Goal: Check status: Check status

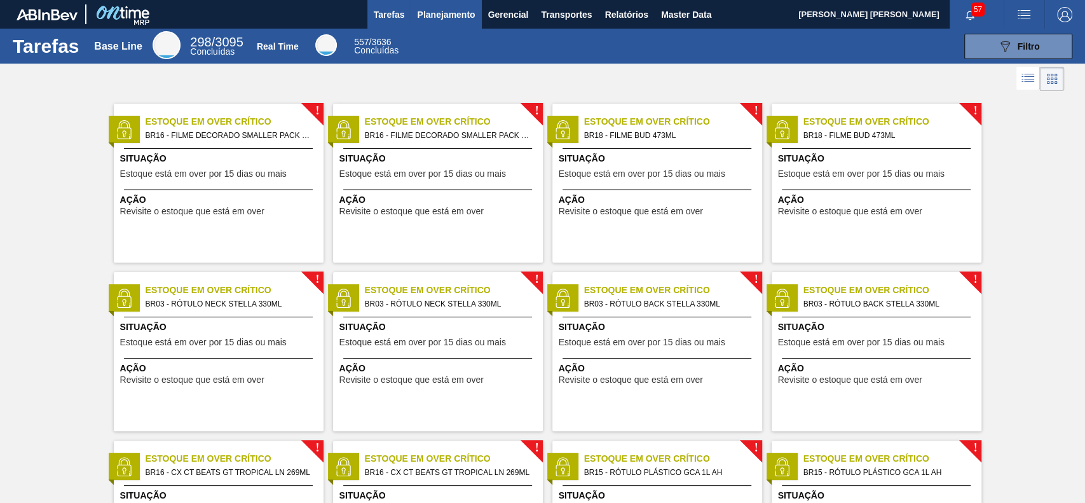
click at [425, 16] on span "Planejamento" at bounding box center [446, 14] width 58 height 15
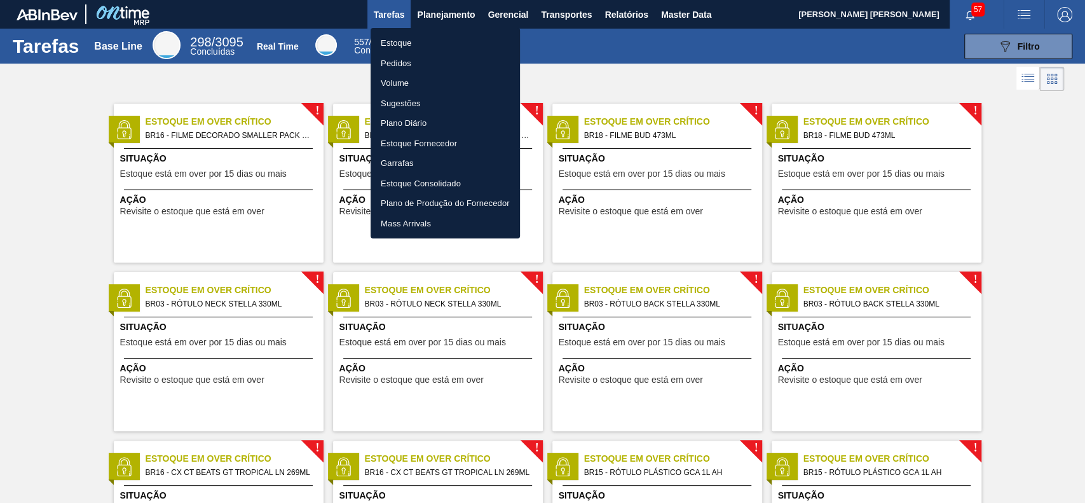
click at [422, 39] on li "Estoque" at bounding box center [445, 43] width 149 height 20
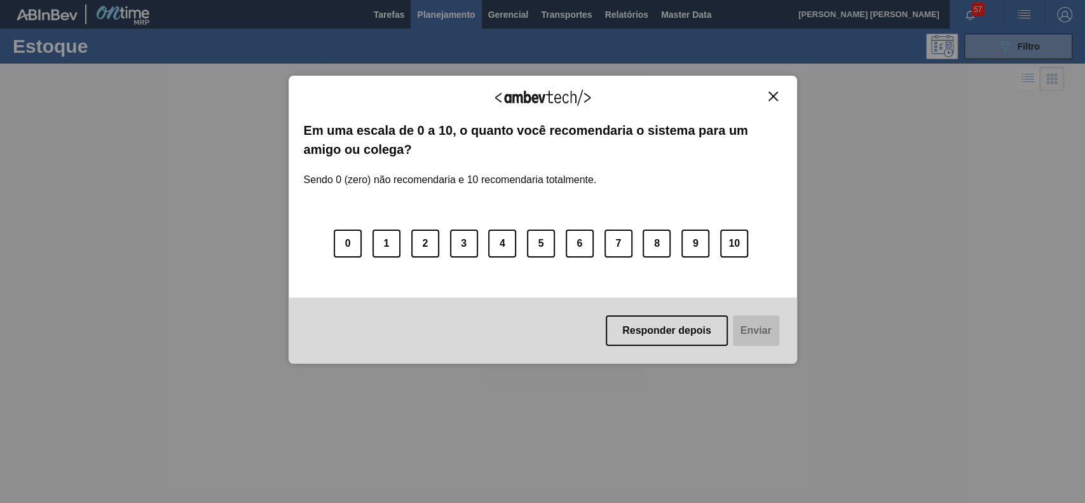
click at [778, 93] on img "Close" at bounding box center [774, 97] width 10 height 10
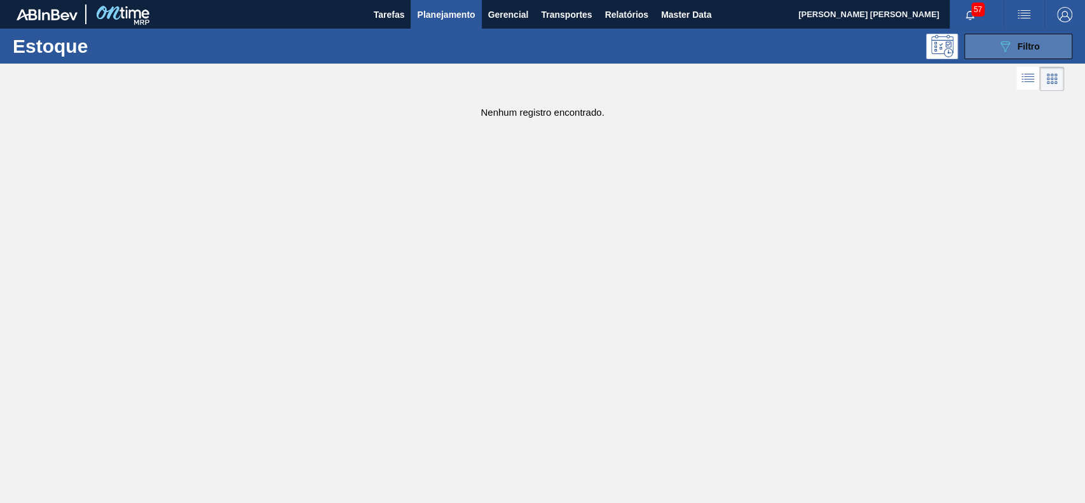
click at [1032, 45] on span "Filtro" at bounding box center [1029, 46] width 22 height 10
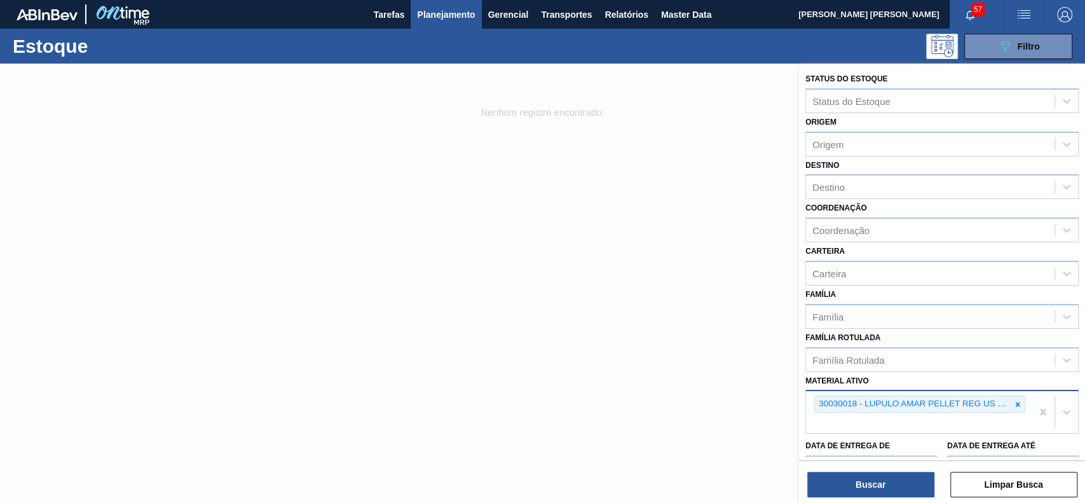
click at [1012, 405] on div at bounding box center [1018, 404] width 14 height 16
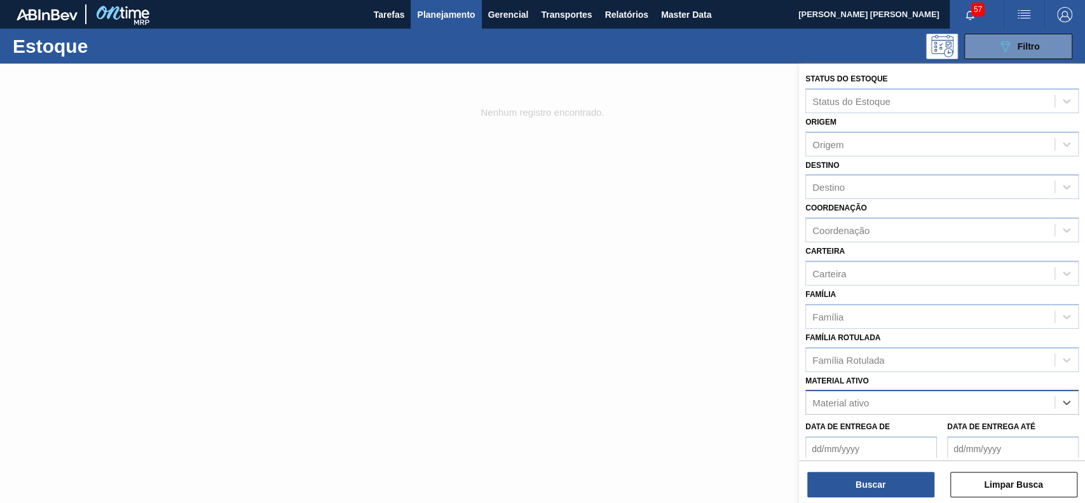
paste ativo "30030684"
type ativo "30030684"
drag, startPoint x: 742, startPoint y: 343, endPoint x: 715, endPoint y: 343, distance: 26.7
click at [738, 343] on div at bounding box center [542, 315] width 1085 height 503
